Goal: Task Accomplishment & Management: Use online tool/utility

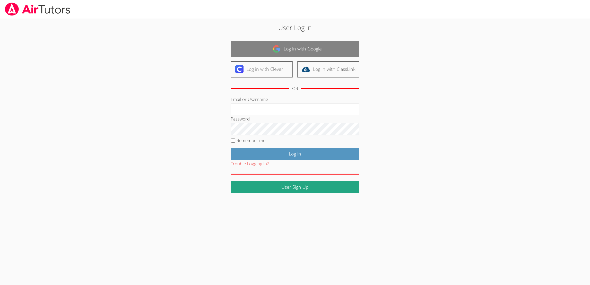
drag, startPoint x: 294, startPoint y: 50, endPoint x: 279, endPoint y: 47, distance: 15.4
click at [279, 47] on img at bounding box center [276, 49] width 8 height 8
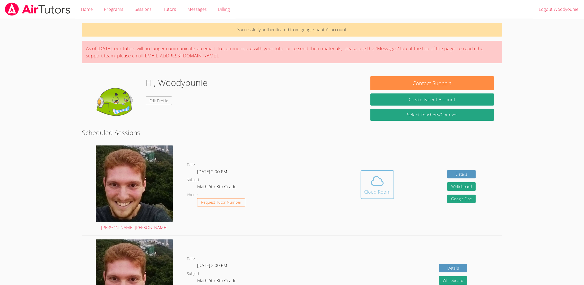
click at [373, 190] on div "Cloud Room" at bounding box center [377, 191] width 26 height 7
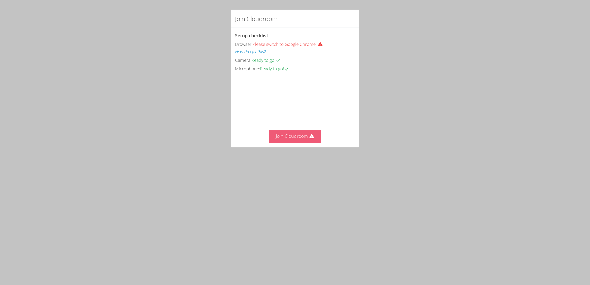
click at [291, 143] on button "Join Cloudroom" at bounding box center [295, 136] width 53 height 13
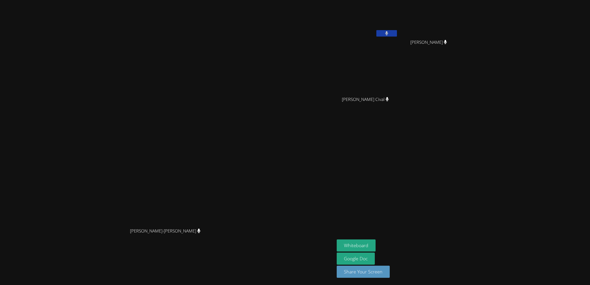
click at [397, 36] on button at bounding box center [386, 33] width 21 height 6
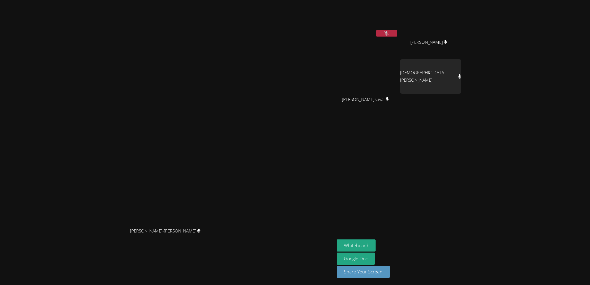
click at [461, 32] on video at bounding box center [430, 19] width 61 height 34
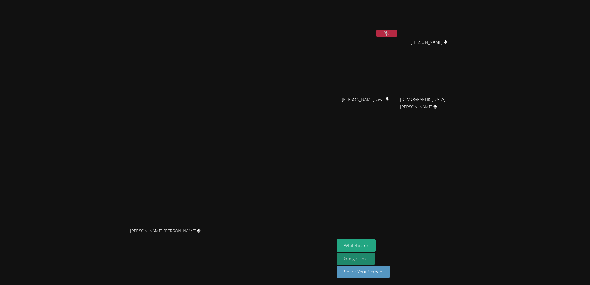
click at [375, 259] on link "Google Doc" at bounding box center [356, 259] width 38 height 12
click at [376, 247] on button "Whiteboard" at bounding box center [356, 245] width 39 height 12
click at [388, 33] on icon at bounding box center [386, 33] width 3 height 4
click at [397, 34] on button at bounding box center [386, 33] width 21 height 6
click at [388, 31] on icon at bounding box center [386, 33] width 3 height 4
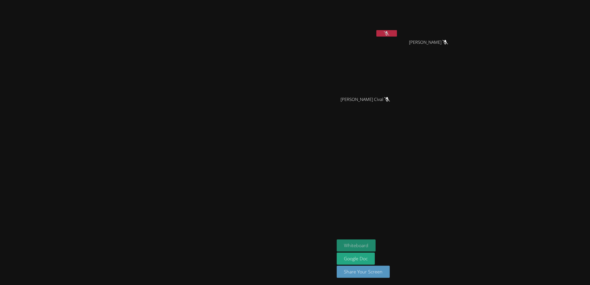
click at [376, 243] on button "Whiteboard" at bounding box center [356, 245] width 39 height 12
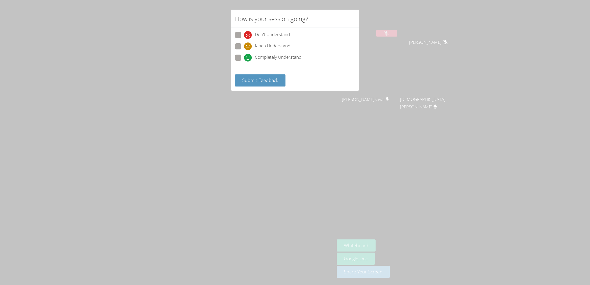
click at [245, 60] on icon at bounding box center [248, 58] width 8 height 8
click at [245, 59] on input "Completely Understand" at bounding box center [246, 57] width 4 height 4
radio input "true"
click at [248, 74] on div "Submit Feedback" at bounding box center [295, 80] width 128 height 21
click at [251, 79] on span "Submit Feedback" at bounding box center [260, 80] width 36 height 6
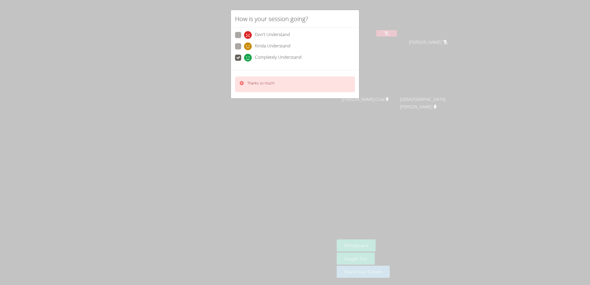
click at [293, 85] on div "Thanks so much!" at bounding box center [295, 84] width 120 height 16
click at [301, 88] on div "Thanks so much!" at bounding box center [295, 84] width 120 height 16
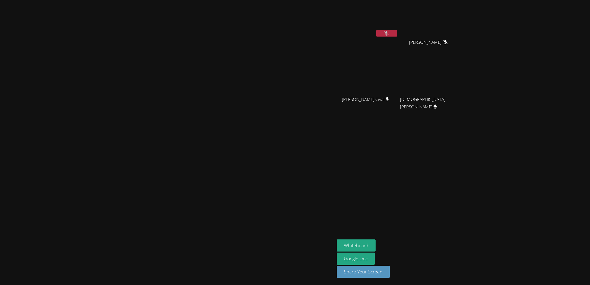
click at [397, 32] on button at bounding box center [386, 33] width 21 height 6
